Goal: Task Accomplishment & Management: Manage account settings

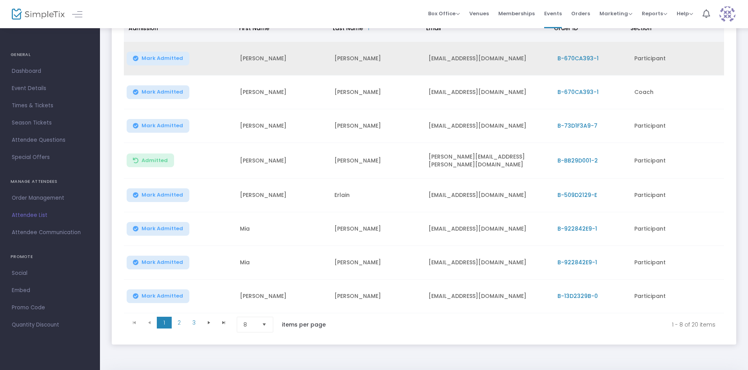
scroll to position [118, 0]
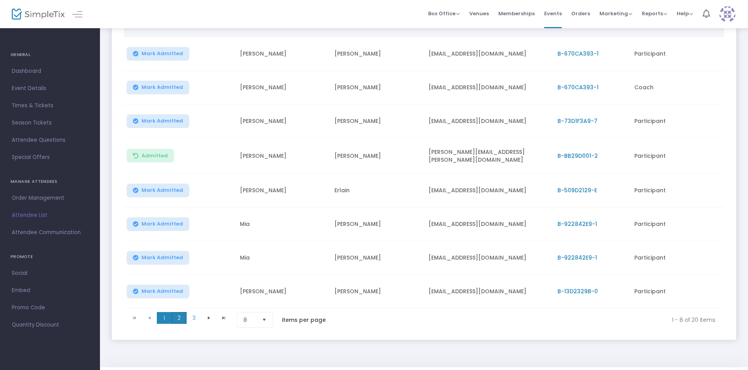
click at [182, 313] on span "2" at bounding box center [179, 318] width 15 height 12
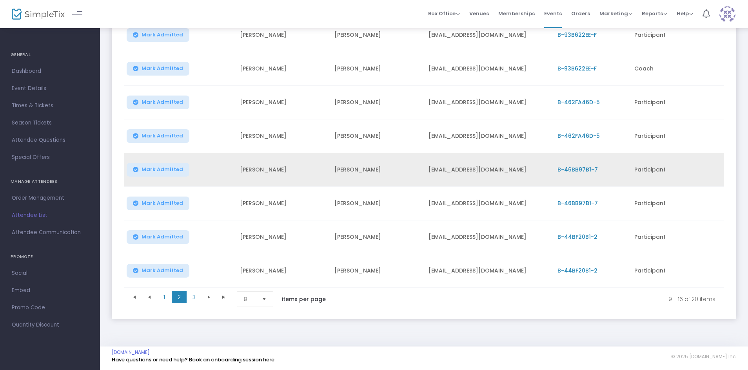
scroll to position [139, 0]
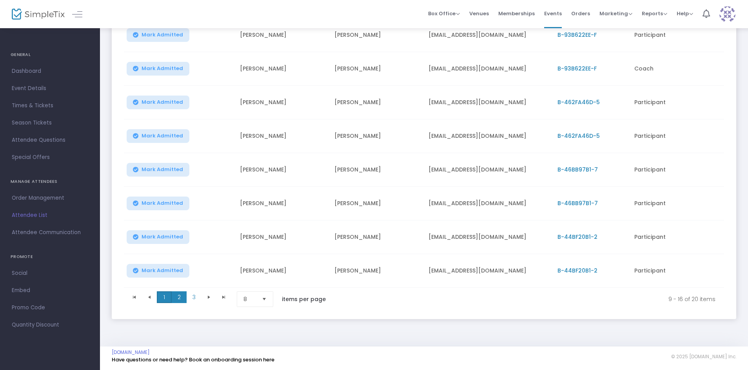
click at [167, 292] on span "1" at bounding box center [164, 298] width 15 height 12
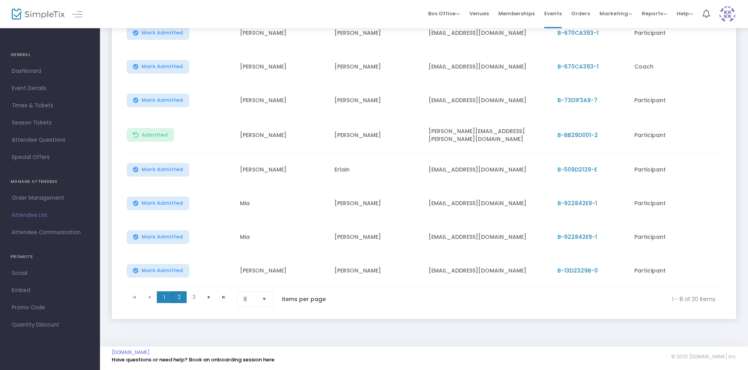
click at [174, 295] on span "2" at bounding box center [179, 298] width 15 height 12
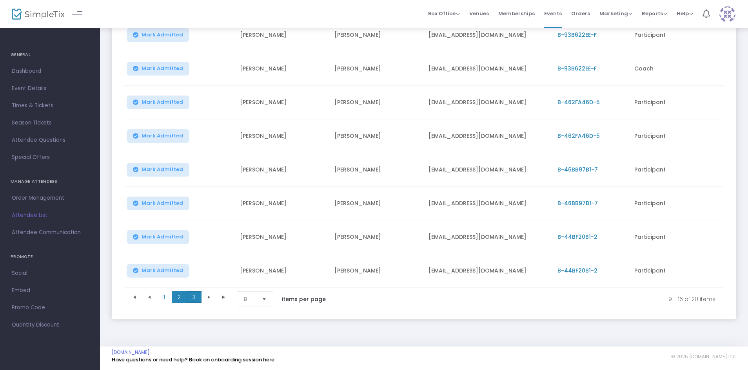
click at [196, 292] on span "3" at bounding box center [194, 298] width 15 height 12
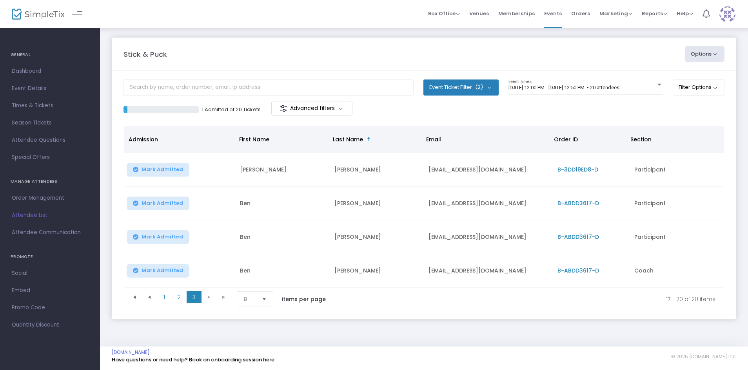
scroll to position [4, 0]
click at [159, 296] on span "1" at bounding box center [164, 298] width 15 height 12
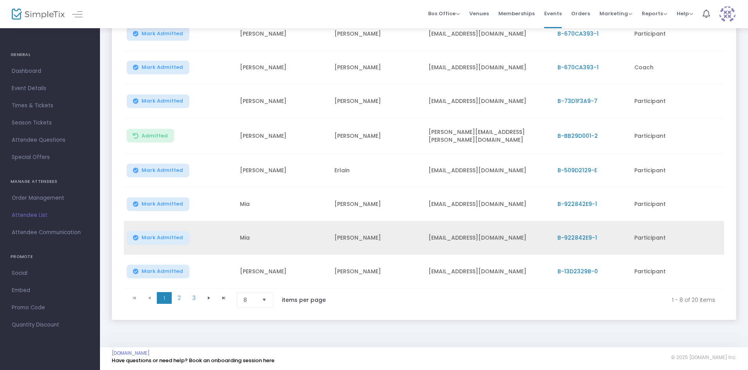
scroll to position [139, 0]
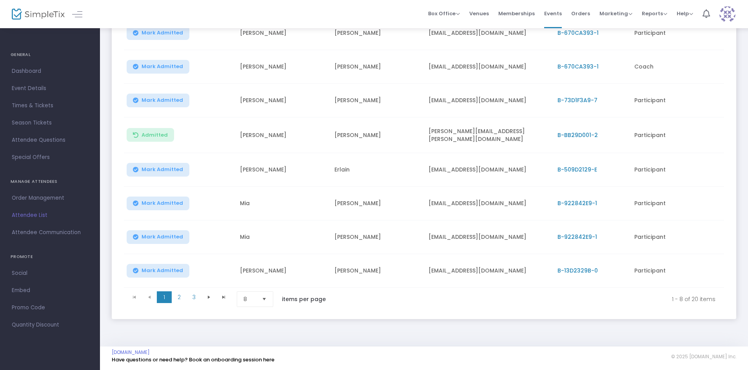
click at [590, 267] on span "B-13D2329B-0" at bounding box center [577, 271] width 40 height 8
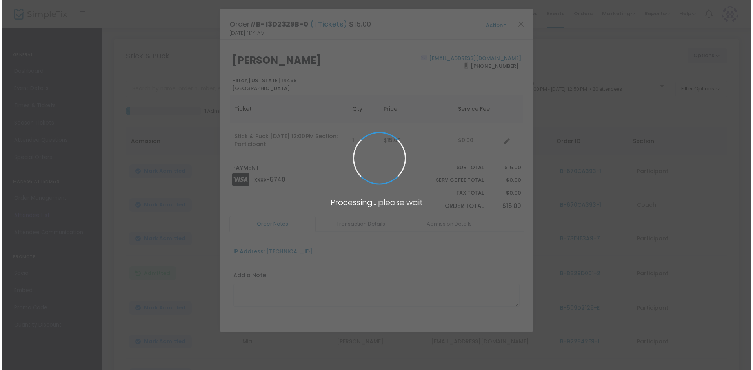
scroll to position [0, 0]
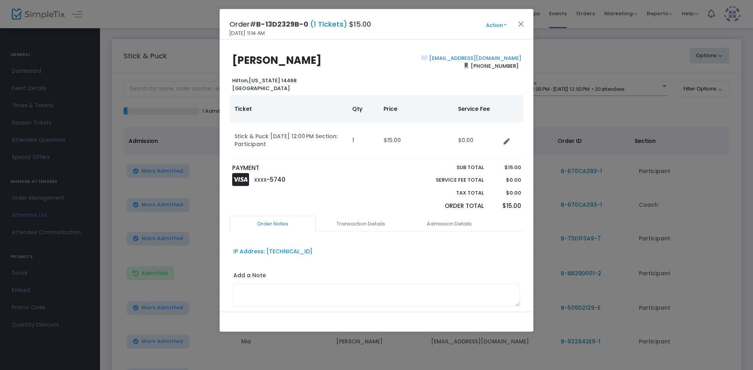
click at [498, 25] on button "Action" at bounding box center [495, 25] width 47 height 9
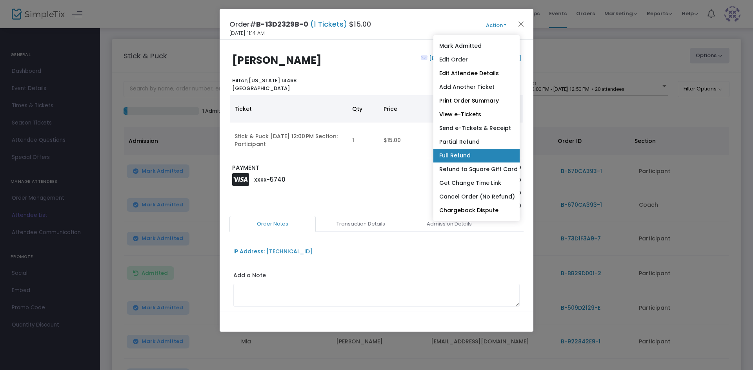
click at [473, 155] on link "Full Refund" at bounding box center [476, 156] width 86 height 14
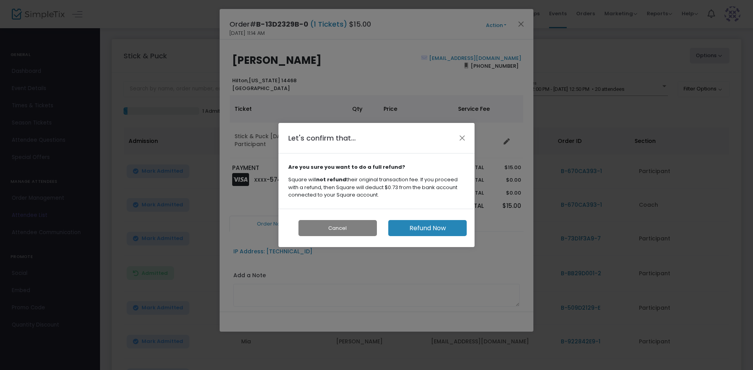
click at [439, 225] on button "Refund Now" at bounding box center [427, 228] width 78 height 16
